Goal: Information Seeking & Learning: Learn about a topic

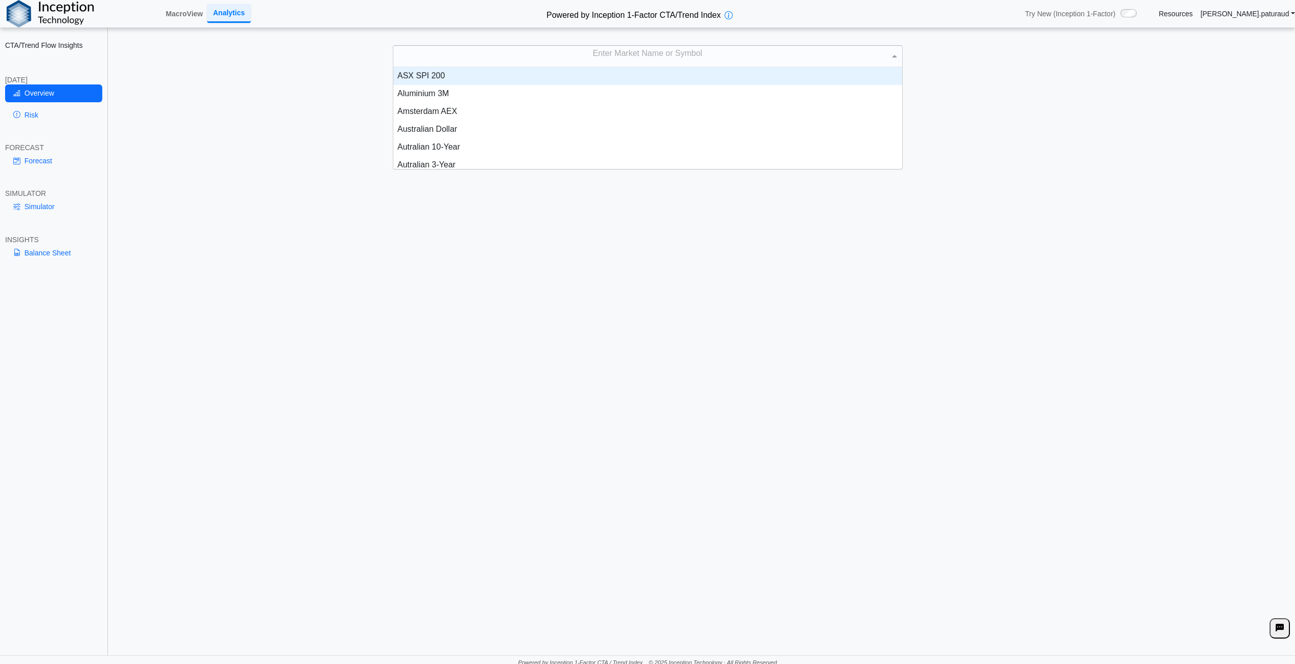
click at [658, 54] on div "Enter Market Name or Symbol" at bounding box center [647, 56] width 509 height 21
type input "*****"
click at [454, 78] on div "Cocoa" at bounding box center [647, 76] width 509 height 18
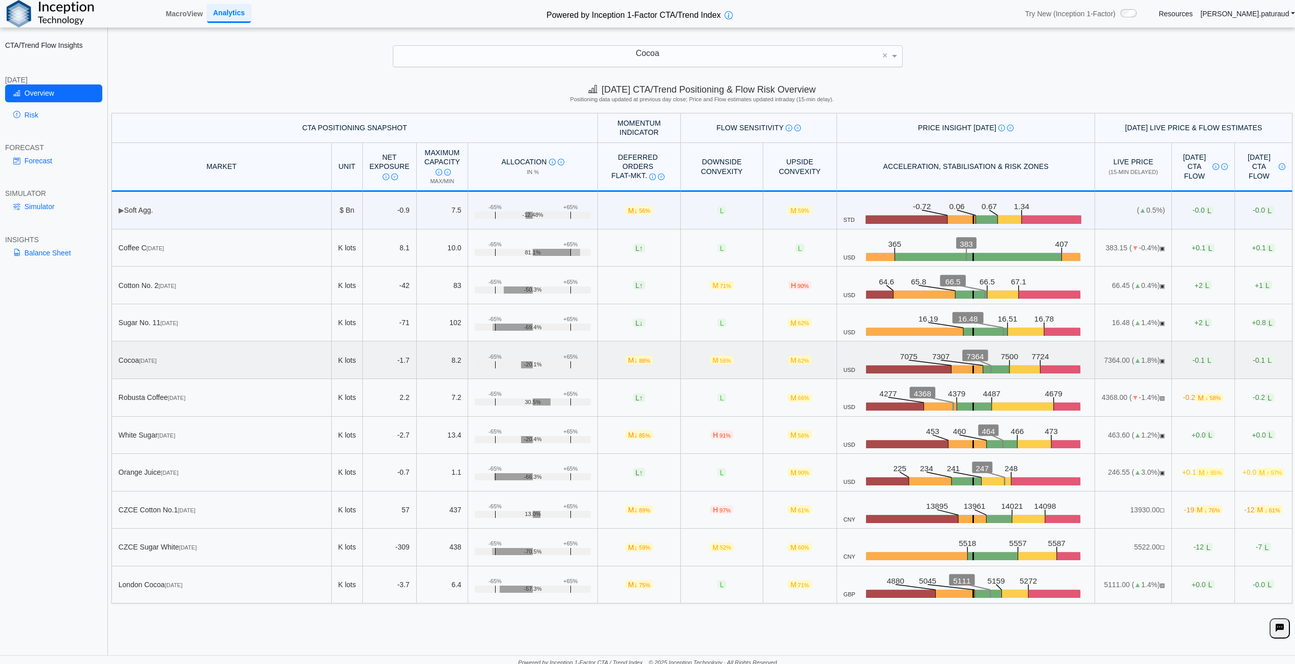
click at [984, 368] on rect at bounding box center [997, 370] width 26 height 10
click at [976, 363] on line at bounding box center [984, 362] width 16 height 7
click at [576, 360] on div "+65%" at bounding box center [570, 357] width 14 height 7
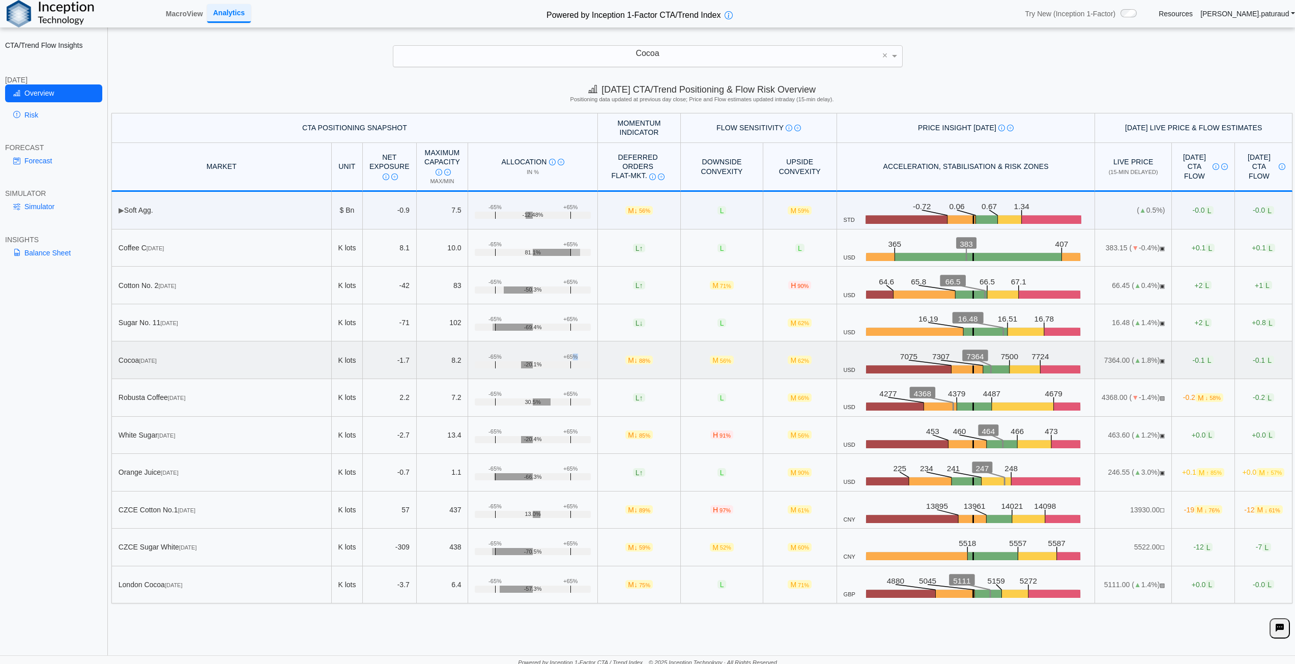
click at [576, 360] on div "+65%" at bounding box center [570, 357] width 14 height 7
click at [527, 362] on span "-20.1%" at bounding box center [533, 364] width 18 height 7
click at [537, 348] on td "+65% -65% -20.1%" at bounding box center [533, 361] width 130 height 38
